Goal: Task Accomplishment & Management: Manage account settings

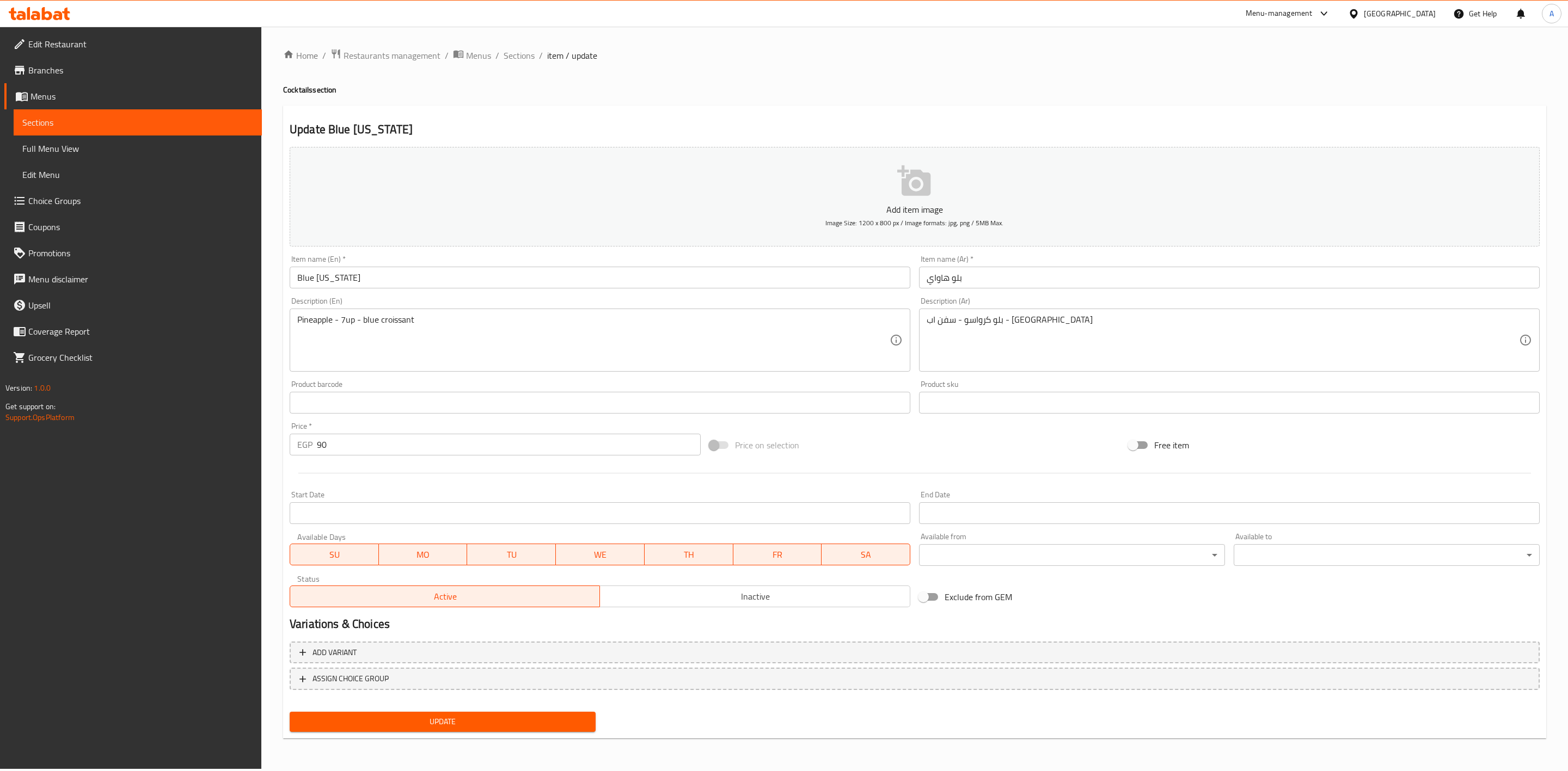
click at [325, 274] on input "Blue [US_STATE]" at bounding box center [600, 277] width 621 height 22
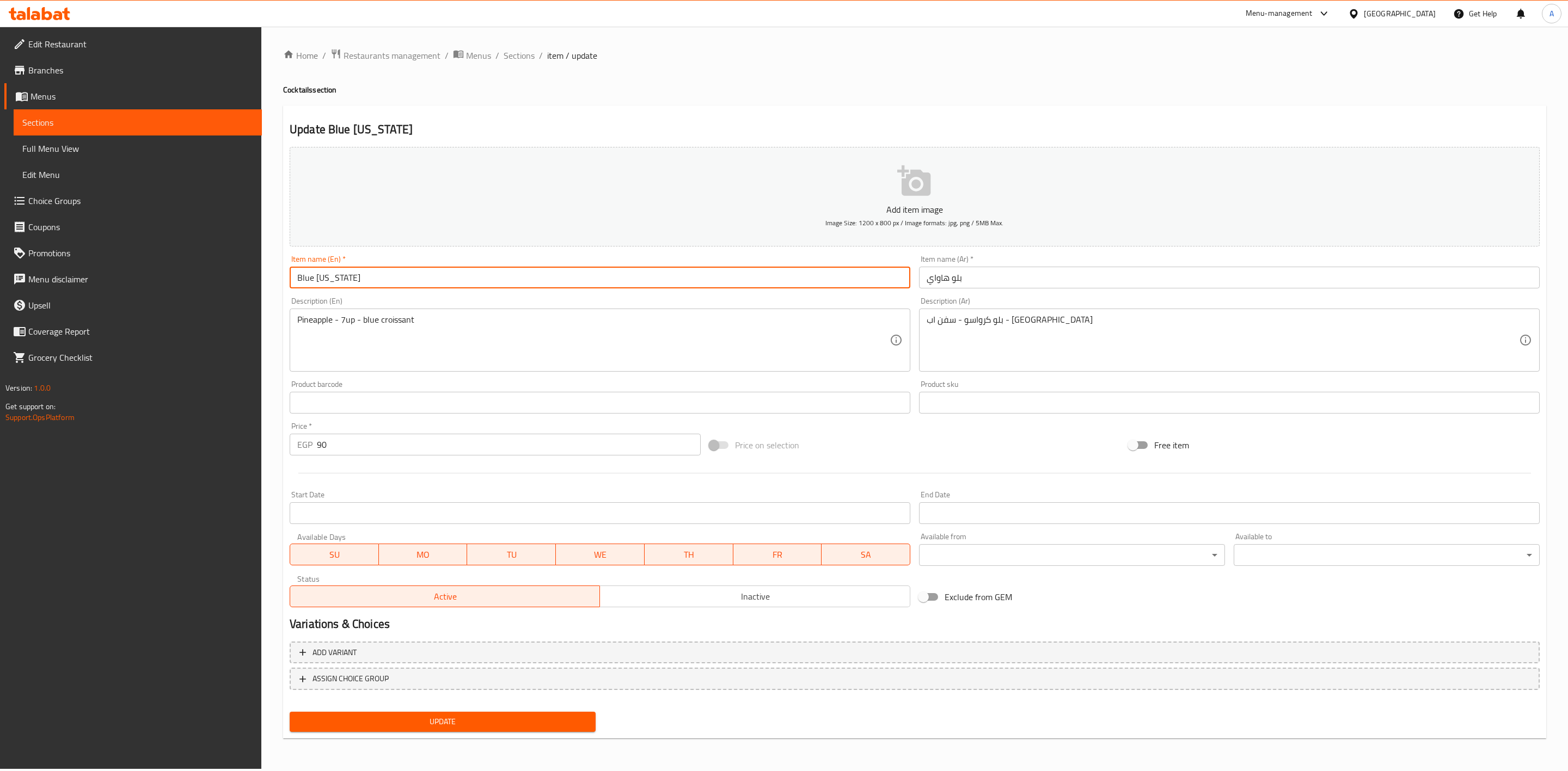
click at [325, 274] on input "Blue [US_STATE]" at bounding box center [600, 277] width 621 height 22
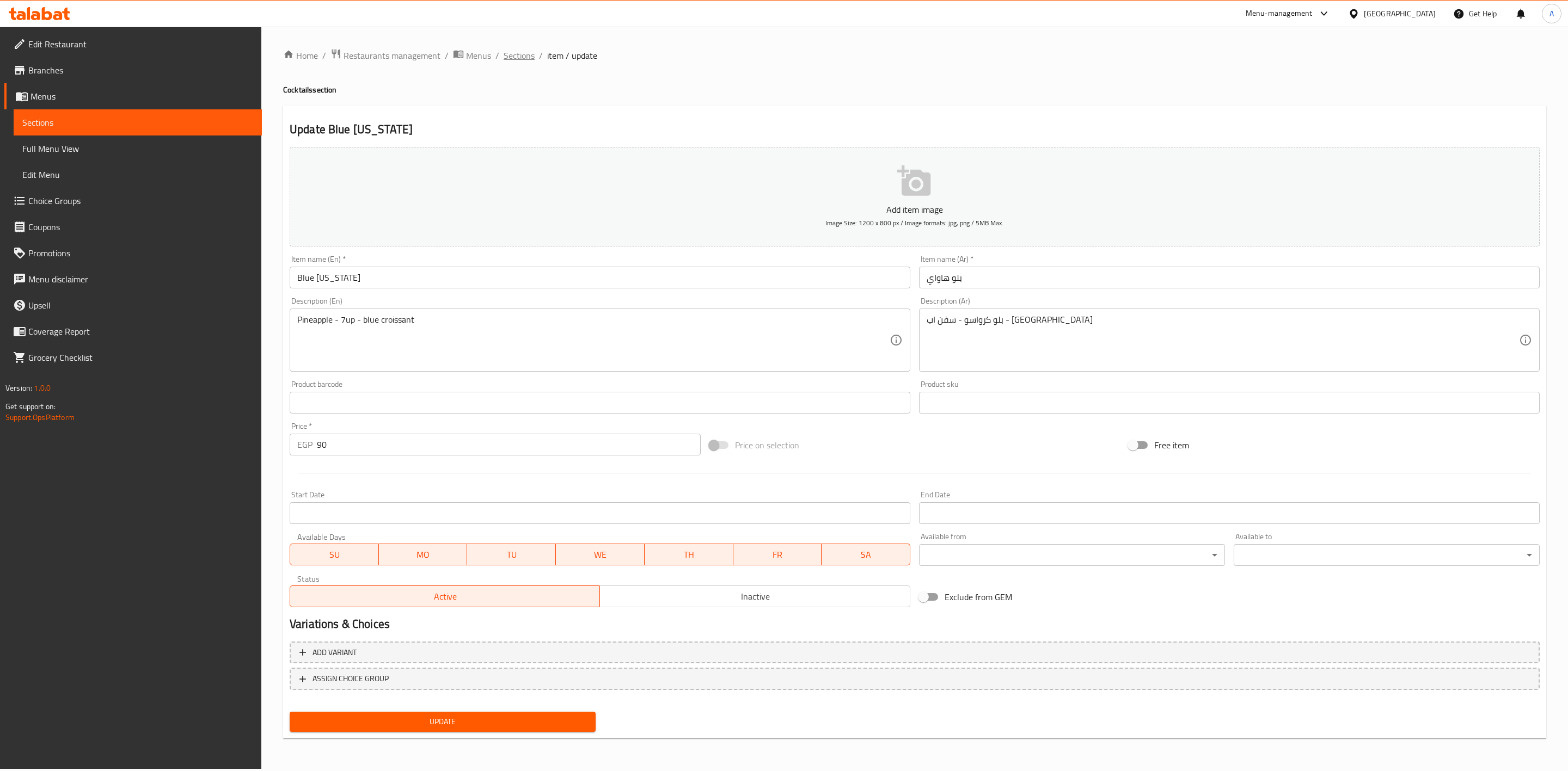
click at [506, 52] on span "Sections" at bounding box center [519, 55] width 31 height 13
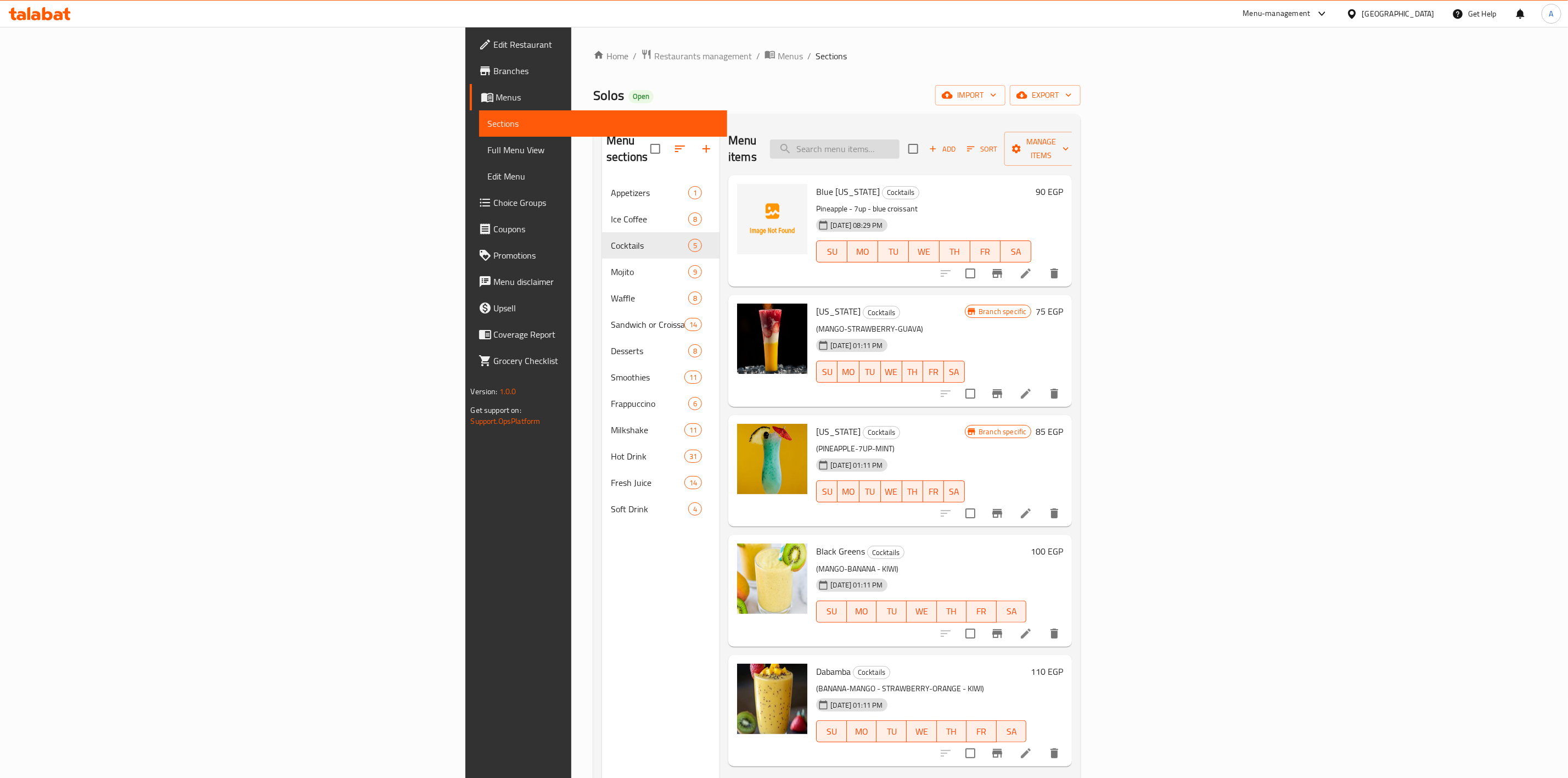
click at [899, 142] on input "search" at bounding box center [835, 149] width 130 height 19
paste input "Blue [US_STATE]"
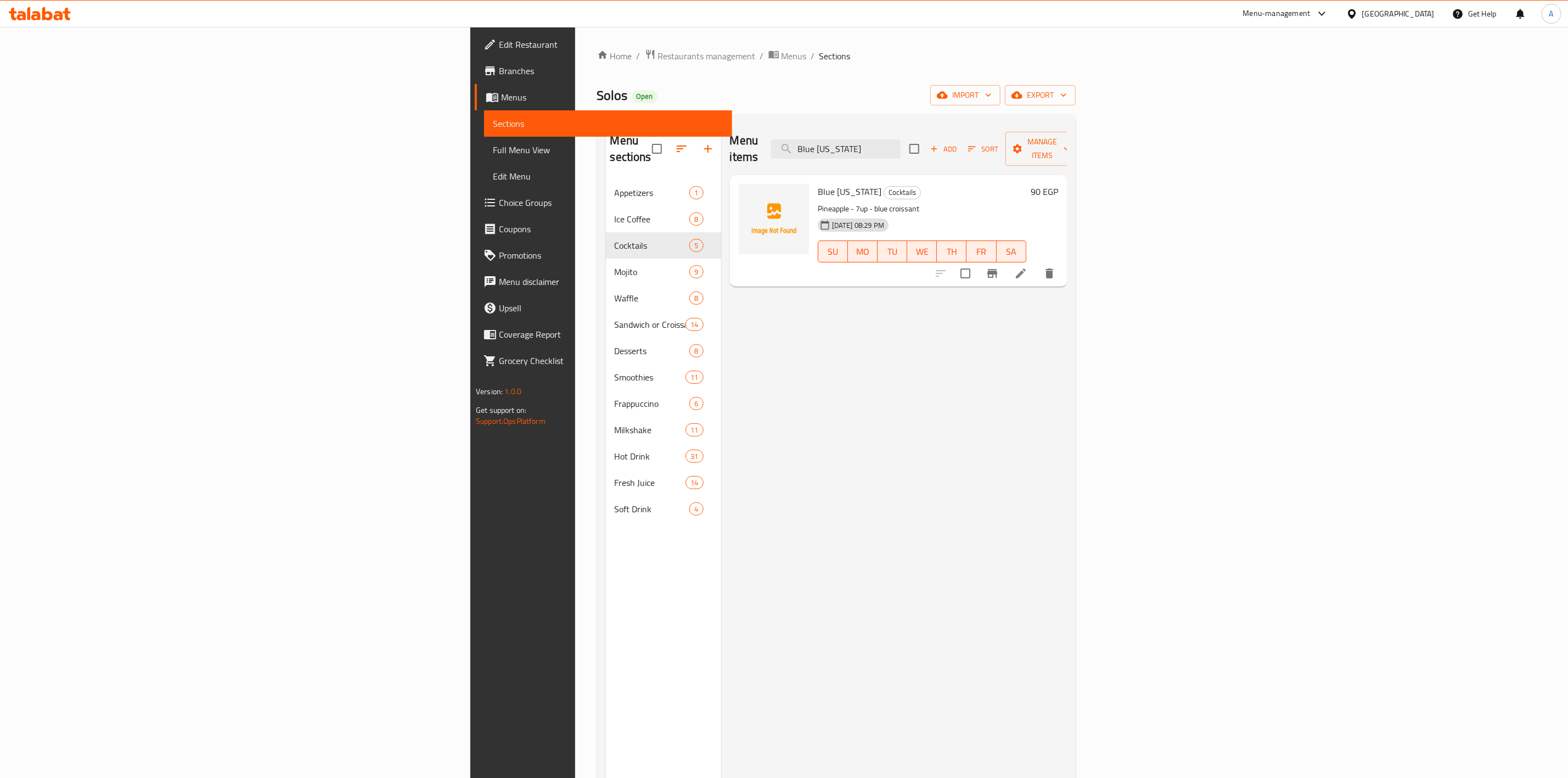
type input "Blue [US_STATE]"
click at [1056, 267] on icon "delete" at bounding box center [1049, 273] width 13 height 13
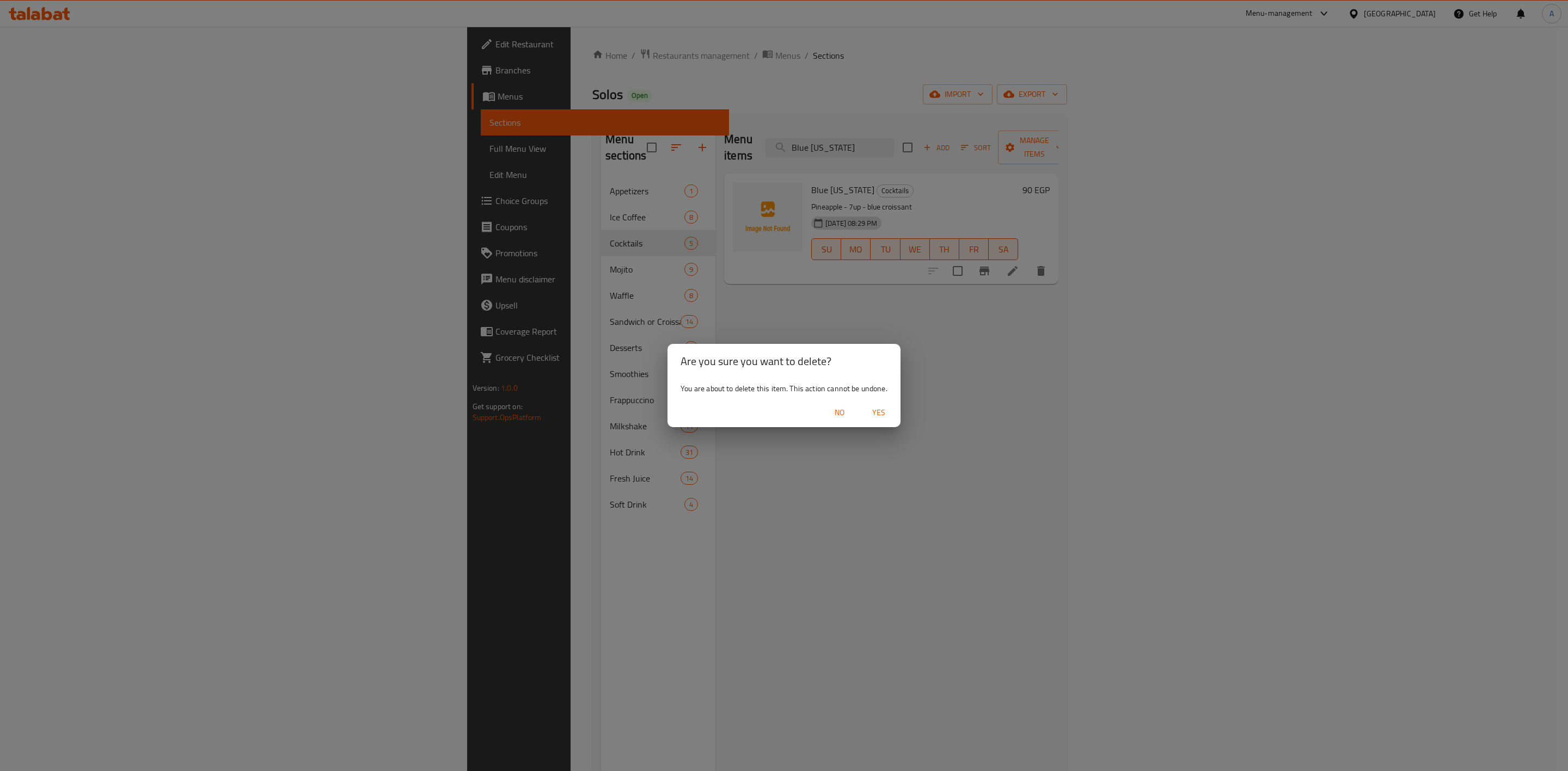
click at [876, 411] on span "Yes" at bounding box center [878, 412] width 26 height 13
